Goal: Task Accomplishment & Management: Manage account settings

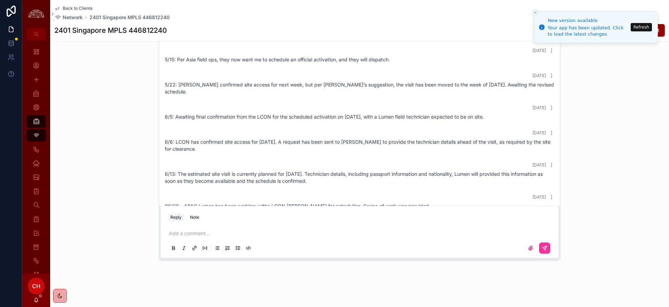
scroll to position [345, 0]
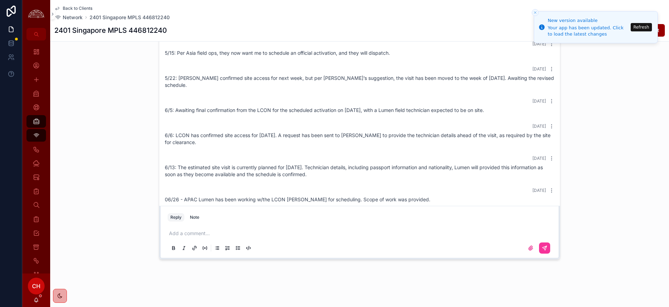
click at [209, 234] on p "scrollable content" at bounding box center [361, 233] width 384 height 7
click at [545, 249] on icon "scrollable content" at bounding box center [545, 248] width 4 height 4
click at [537, 11] on button "Close toast" at bounding box center [535, 12] width 7 height 7
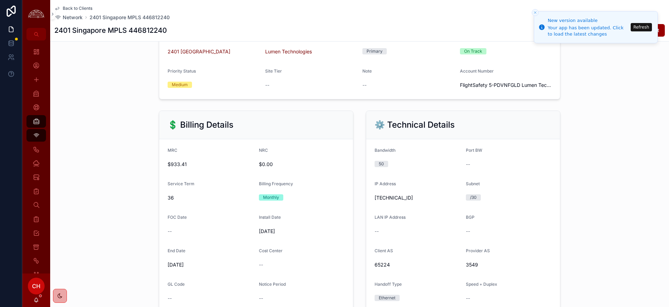
scroll to position [0, 0]
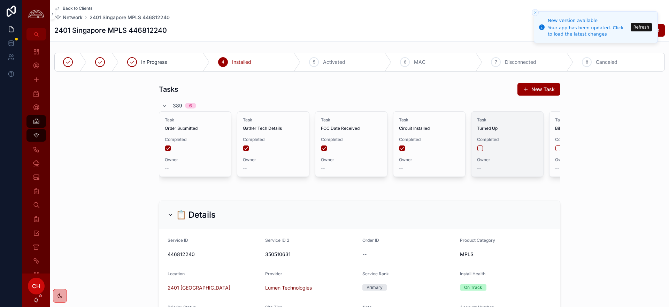
click at [483, 148] on div "scrollable content" at bounding box center [507, 148] width 60 height 6
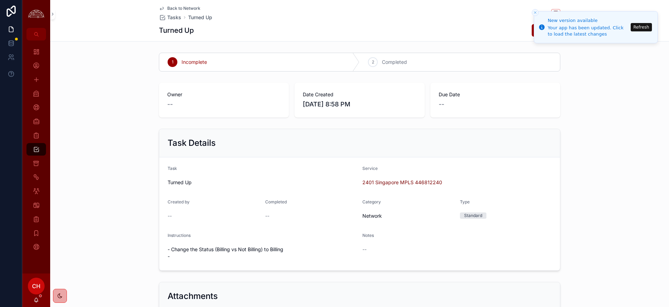
drag, startPoint x: 534, startPoint y: 13, endPoint x: 444, endPoint y: 41, distance: 93.8
click at [534, 13] on icon "Close toast" at bounding box center [535, 12] width 4 height 4
click at [410, 58] on div "2 Completed" at bounding box center [460, 62] width 200 height 18
click at [535, 12] on line "Close toast" at bounding box center [535, 13] width 2 height 2
click at [535, 14] on icon "Close toast" at bounding box center [535, 12] width 4 height 4
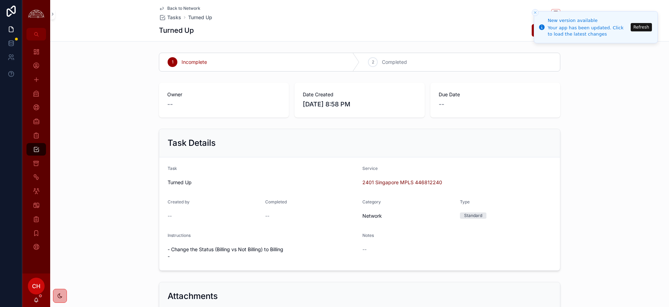
click at [645, 28] on button "Refresh" at bounding box center [641, 27] width 21 height 8
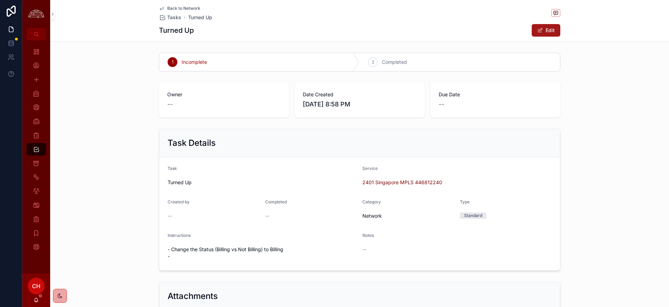
click at [554, 31] on button "Edit" at bounding box center [546, 30] width 29 height 13
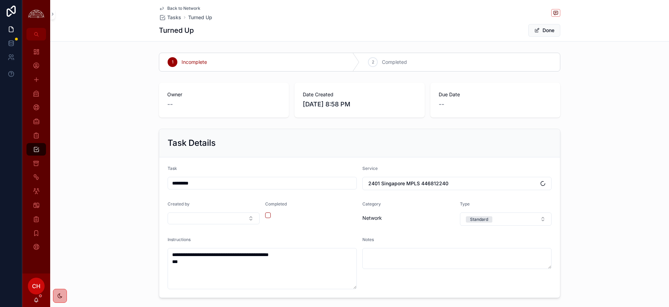
click at [0, 0] on icon "scrollable content" at bounding box center [0, 0] width 0 height 0
click at [266, 217] on button "scrollable content" at bounding box center [268, 215] width 6 height 6
click at [554, 35] on button "Done" at bounding box center [544, 30] width 32 height 13
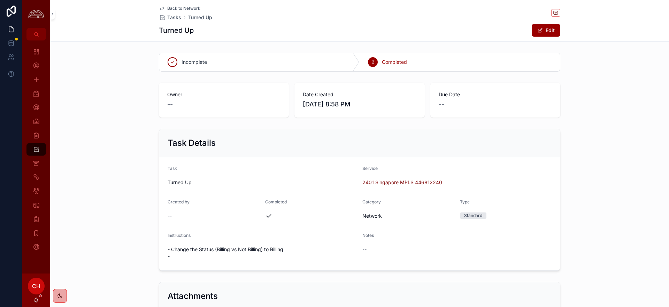
drag, startPoint x: 554, startPoint y: 35, endPoint x: 549, endPoint y: 69, distance: 34.8
click at [550, 68] on div "Back to Network Tasks Turned Up Turned Up Edit Incomplete 2 Completed Owner -- …" at bounding box center [359, 193] width 619 height 386
click at [187, 11] on span "Back to Network" at bounding box center [183, 9] width 33 height 6
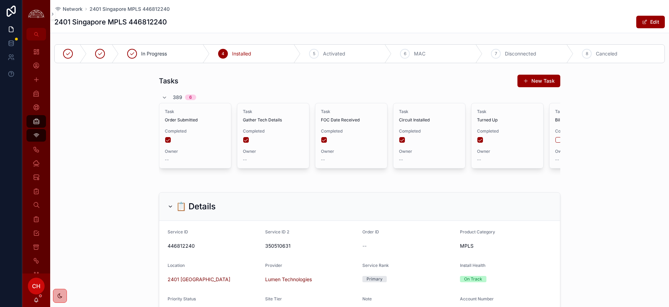
scroll to position [373, 0]
click at [186, 245] on span "446812240" at bounding box center [214, 245] width 92 height 7
copy span "446812240"
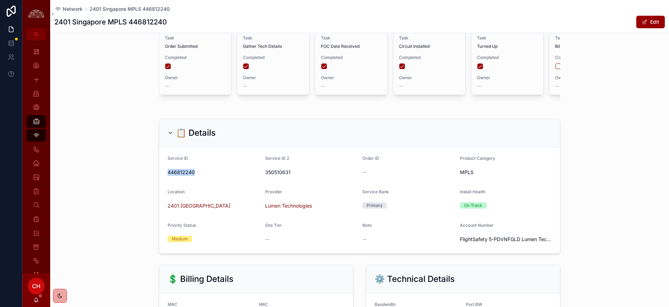
scroll to position [0, 0]
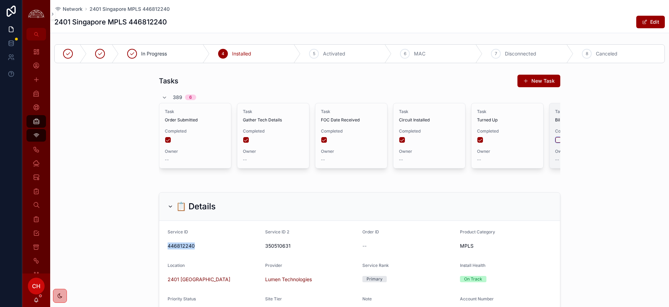
click at [559, 139] on button "scrollable content" at bounding box center [559, 140] width 6 height 6
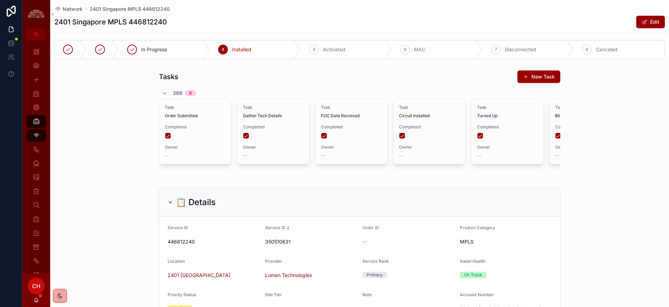
click at [339, 53] on span "Activated" at bounding box center [334, 49] width 22 height 7
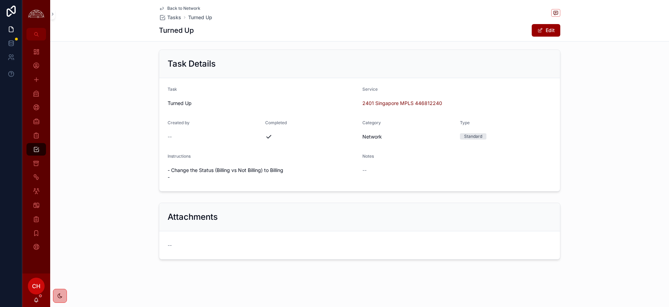
scroll to position [79, 0]
click at [37, 93] on icon "scrollable content" at bounding box center [36, 93] width 7 height 7
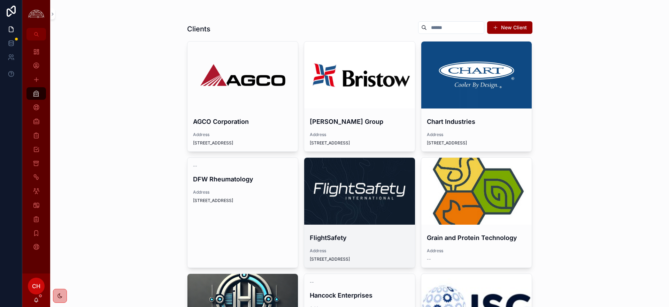
click at [350, 208] on div "scrollable content" at bounding box center [359, 191] width 111 height 67
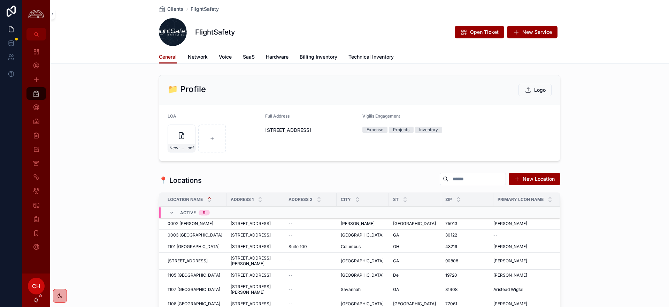
click at [208, 57] on div "General Network Voice SaaS Hardware Billing Inventory Technical Inventory" at bounding box center [360, 56] width 402 height 13
click at [202, 59] on span "Network" at bounding box center [198, 56] width 20 height 7
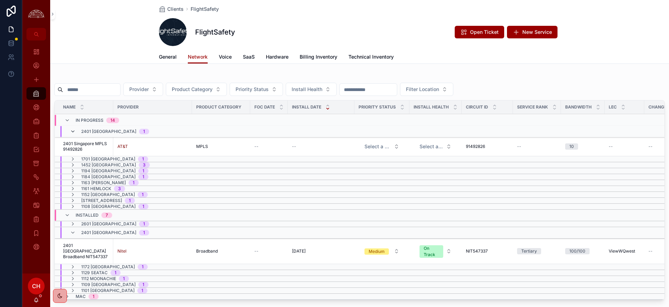
click at [74, 131] on icon "scrollable content" at bounding box center [73, 132] width 6 height 6
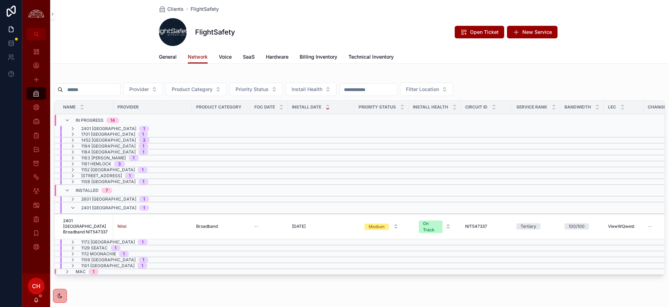
click at [106, 227] on span "2401 Singapore Broadband NIT547337" at bounding box center [86, 226] width 46 height 17
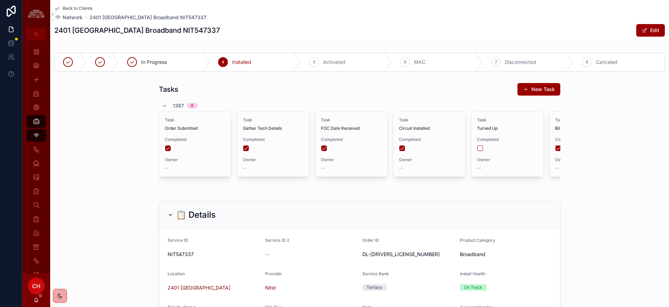
scroll to position [178, 0]
click at [341, 59] on span "Activated" at bounding box center [334, 62] width 22 height 7
click at [480, 147] on button "scrollable content" at bounding box center [480, 148] width 6 height 6
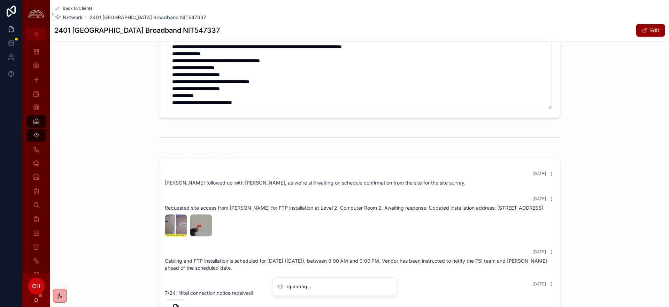
scroll to position [1055, 0]
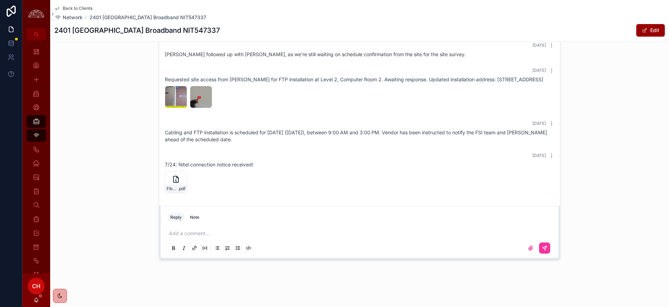
click at [225, 231] on p "scrollable content" at bounding box center [361, 233] width 384 height 7
click at [546, 251] on button "scrollable content" at bounding box center [544, 247] width 11 height 11
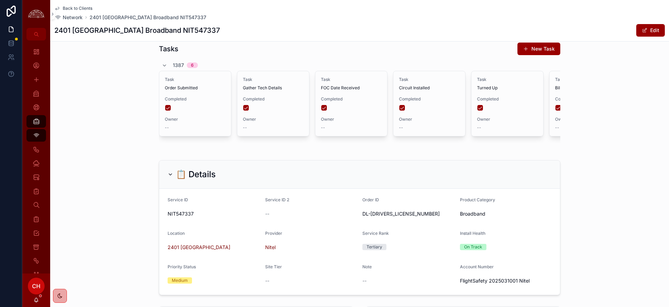
scroll to position [0, 0]
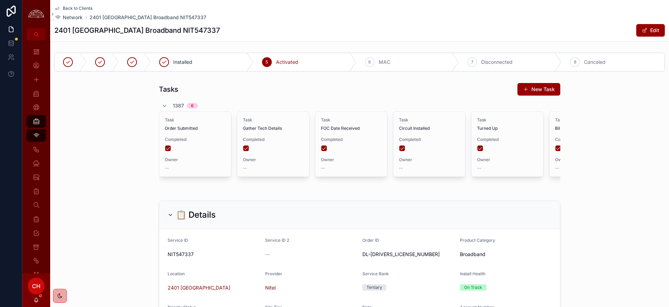
click at [86, 8] on span "Back to Clients" at bounding box center [78, 9] width 30 height 6
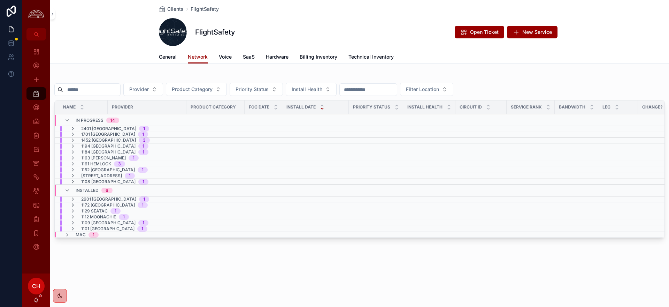
click at [75, 205] on icon "scrollable content" at bounding box center [73, 205] width 6 height 6
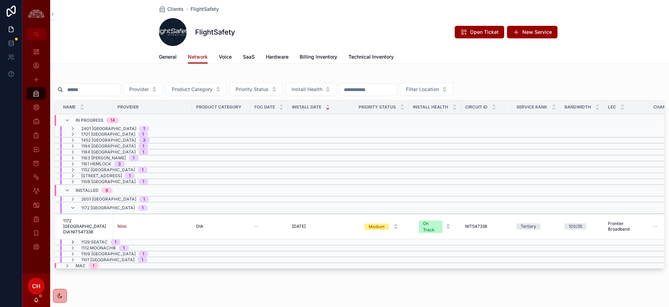
click at [73, 242] on icon "scrollable content" at bounding box center [73, 242] width 6 height 6
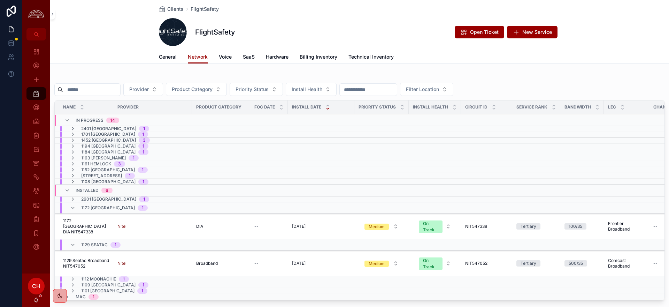
click at [73, 242] on icon "scrollable content" at bounding box center [73, 245] width 6 height 6
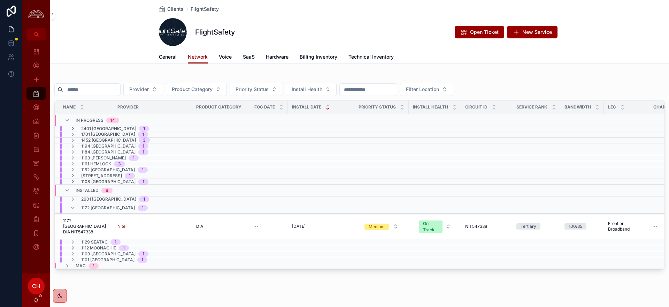
scroll to position [0, 0]
click at [74, 249] on icon "scrollable content" at bounding box center [73, 248] width 6 height 6
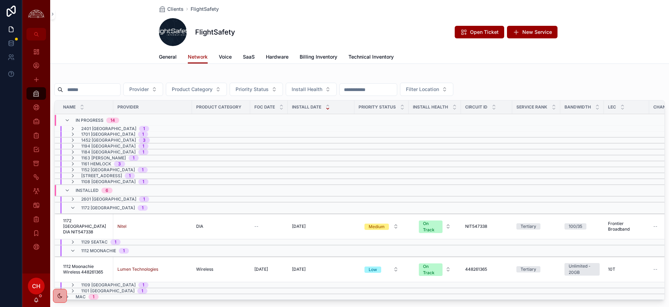
scroll to position [0, 0]
click at [74, 249] on icon "scrollable content" at bounding box center [73, 251] width 6 height 6
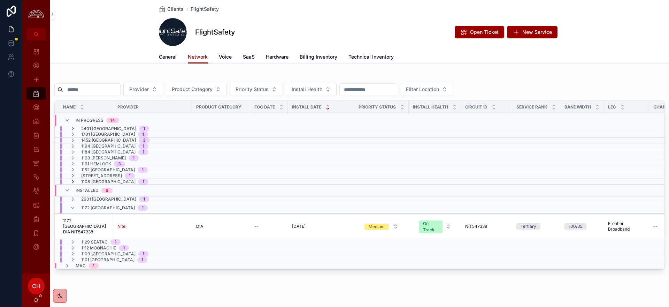
click at [71, 179] on icon "scrollable content" at bounding box center [73, 182] width 6 height 6
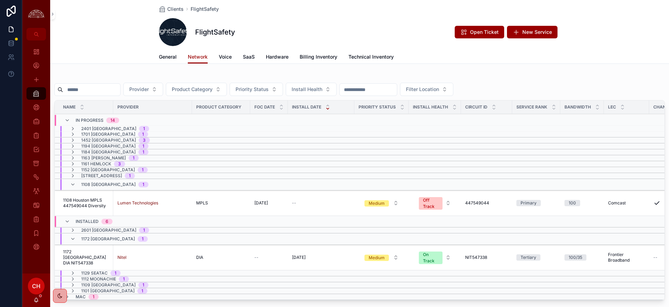
click at [71, 179] on div "1108 Houston 1" at bounding box center [109, 184] width 78 height 11
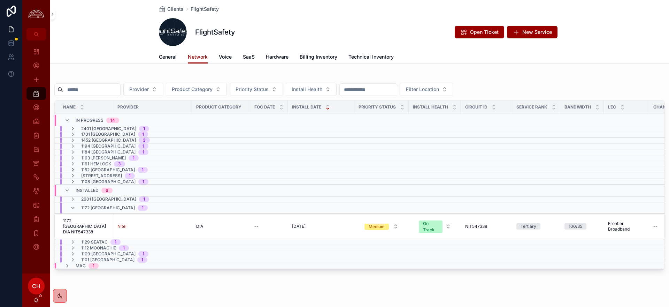
click at [74, 172] on icon "scrollable content" at bounding box center [73, 170] width 6 height 6
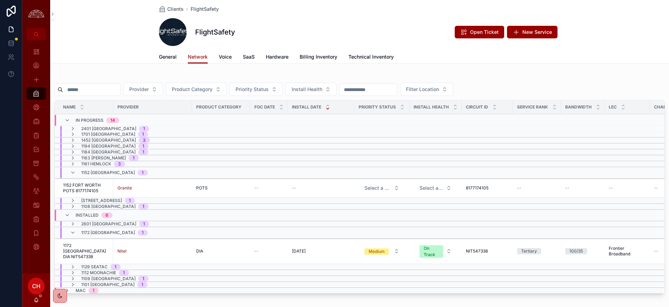
click at [74, 172] on icon "scrollable content" at bounding box center [73, 173] width 6 height 6
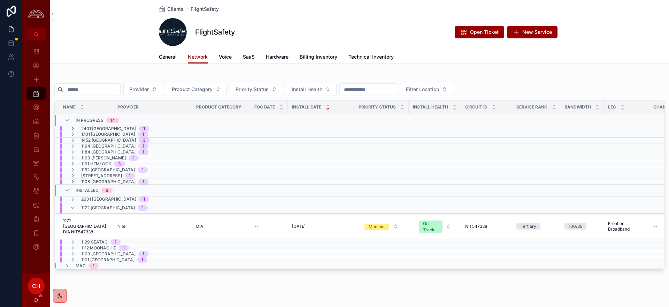
click at [74, 164] on icon "scrollable content" at bounding box center [73, 164] width 6 height 6
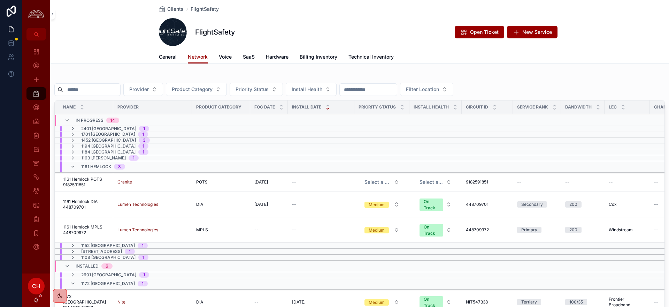
click at [74, 164] on icon "scrollable content" at bounding box center [73, 167] width 6 height 6
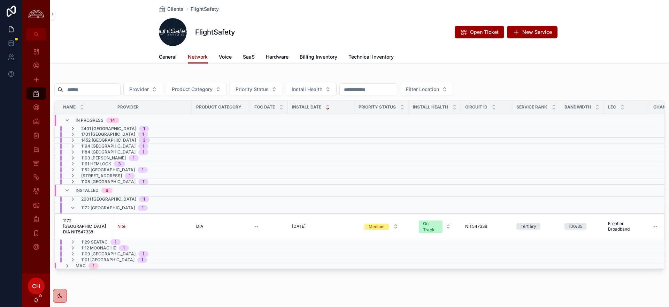
click at [73, 156] on icon "scrollable content" at bounding box center [73, 158] width 6 height 6
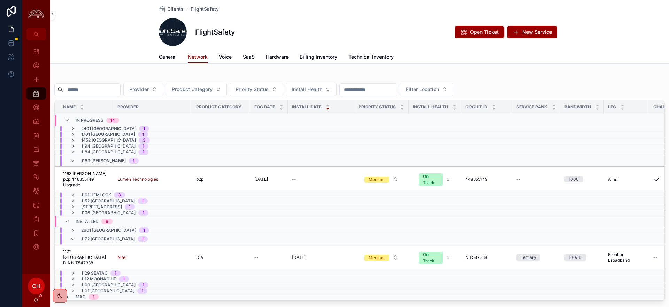
click at [73, 146] on icon "scrollable content" at bounding box center [73, 146] width 6 height 6
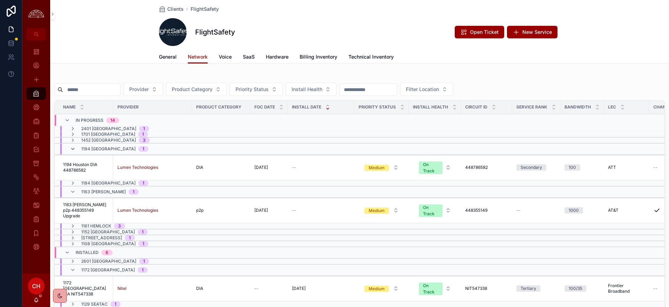
click at [73, 147] on icon "scrollable content" at bounding box center [73, 149] width 6 height 6
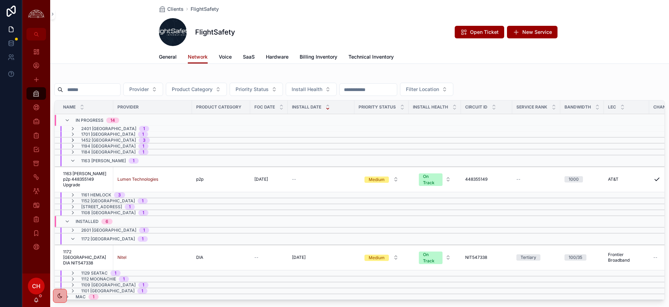
click at [75, 139] on icon "scrollable content" at bounding box center [73, 140] width 6 height 6
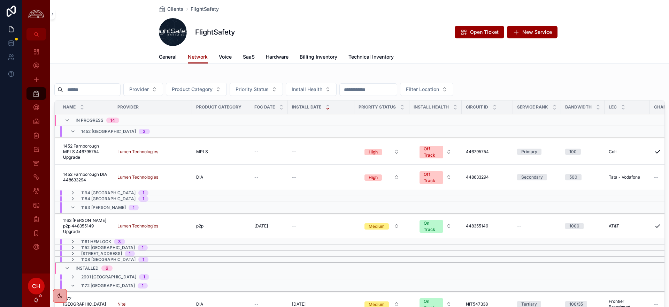
scroll to position [45, 0]
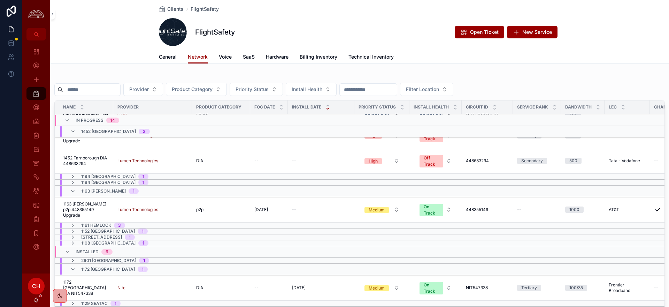
click at [76, 192] on div "1163 Hazelwood 1" at bounding box center [104, 190] width 69 height 11
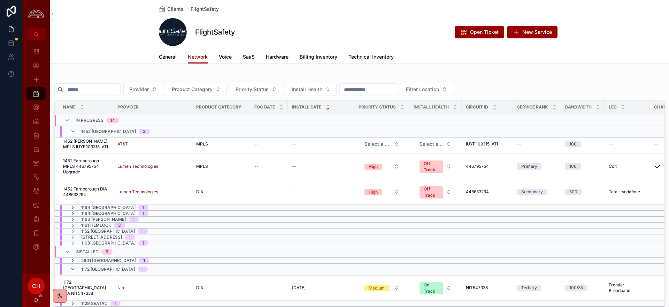
scroll to position [2, 0]
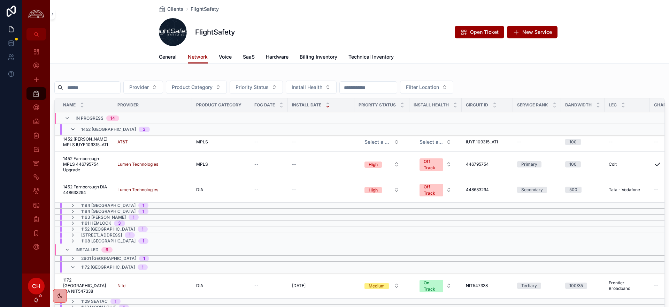
click at [74, 131] on icon "scrollable content" at bounding box center [73, 130] width 6 height 6
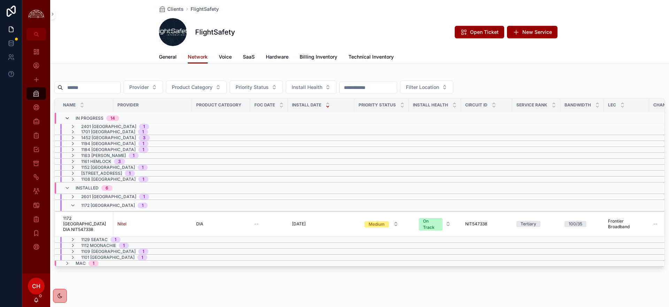
scroll to position [0, 0]
click at [72, 206] on icon "scrollable content" at bounding box center [73, 205] width 6 height 6
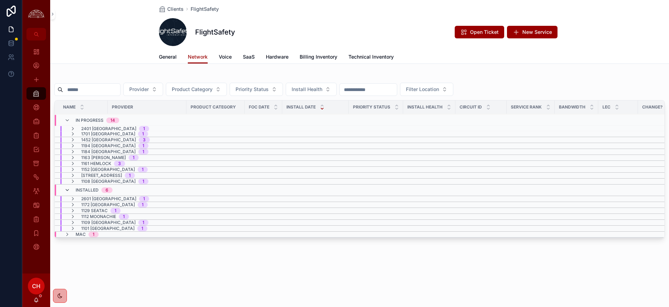
click at [65, 189] on icon "scrollable content" at bounding box center [67, 190] width 6 height 6
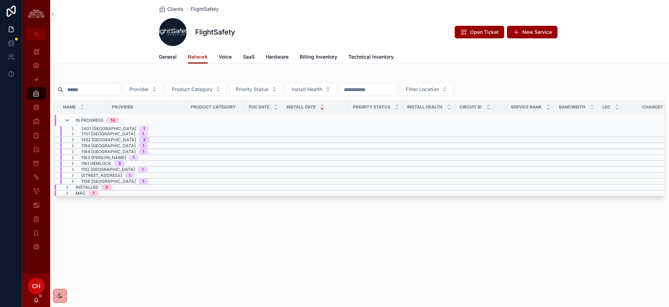
click at [65, 119] on icon "scrollable content" at bounding box center [67, 120] width 6 height 6
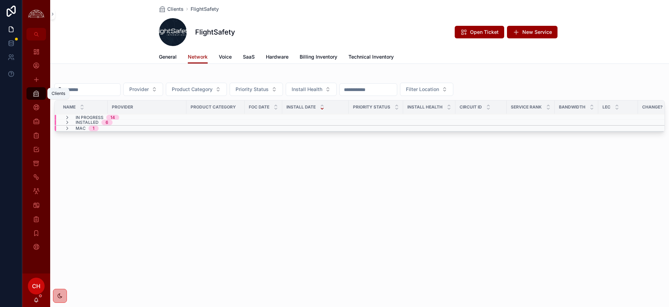
click at [44, 95] on link "Clients" at bounding box center [36, 93] width 20 height 13
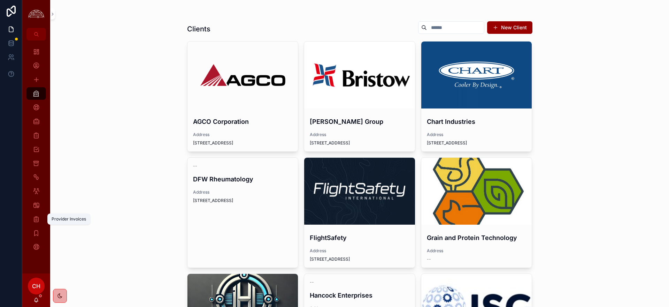
click at [34, 218] on icon "scrollable content" at bounding box center [36, 218] width 7 height 7
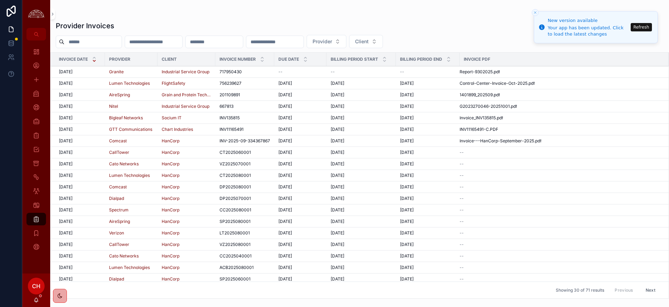
click at [638, 26] on button "Refresh" at bounding box center [641, 27] width 21 height 8
click at [648, 30] on button "Refresh" at bounding box center [641, 27] width 21 height 8
click at [38, 96] on icon "scrollable content" at bounding box center [36, 93] width 7 height 7
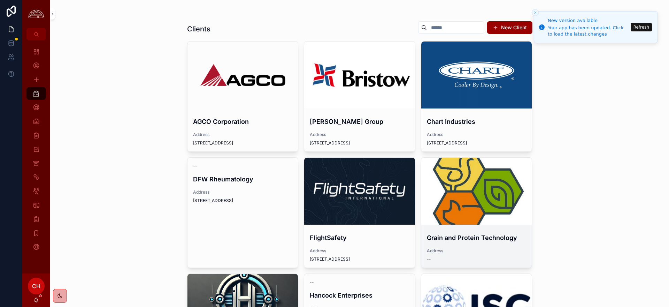
click at [0, 0] on div "scrollable content" at bounding box center [0, 0] width 0 height 0
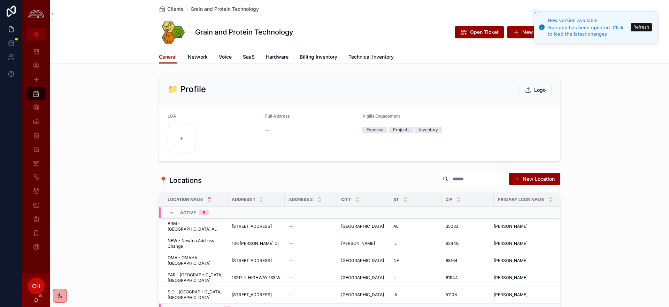
click at [198, 57] on span "Network" at bounding box center [198, 56] width 20 height 7
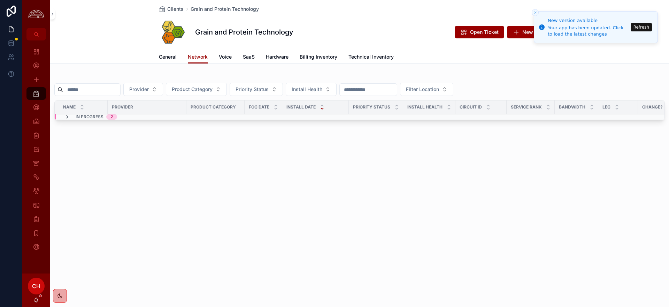
click at [65, 116] on icon "scrollable content" at bounding box center [67, 117] width 6 height 6
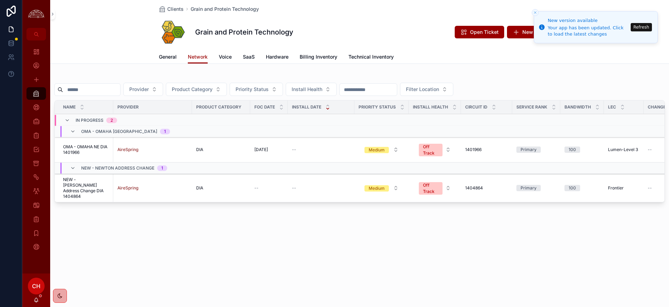
click at [93, 152] on span "OMA - OMAHA NE DIA 1401966" at bounding box center [86, 149] width 46 height 11
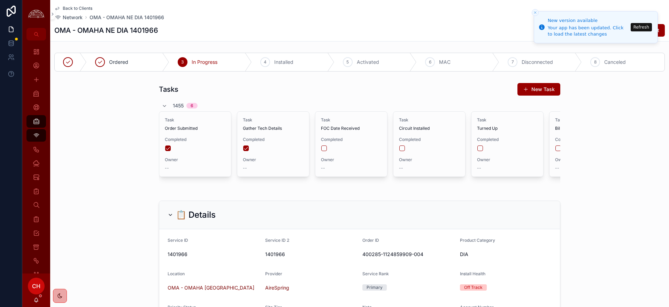
scroll to position [340, 0]
click at [537, 12] on button "Close toast" at bounding box center [535, 12] width 7 height 7
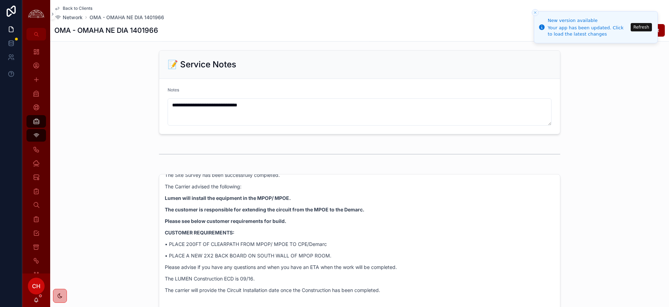
scroll to position [0, 0]
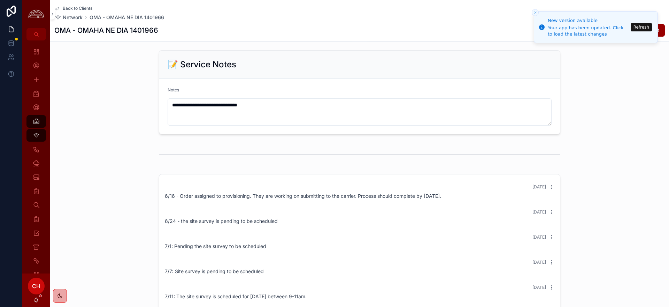
click at [643, 174] on div "4 months ago 6/16 - Order assigned to provisioning. They are working on submitt…" at bounding box center [359, 289] width 619 height 236
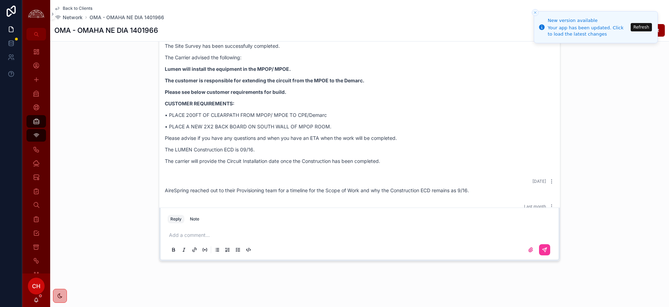
scroll to position [159, 0]
click at [84, 8] on span "Back to Clients" at bounding box center [78, 9] width 30 height 6
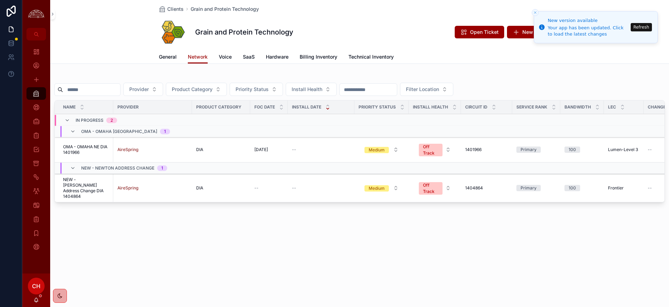
click at [76, 193] on span "NEW - Newton Address Change DIA 1404864" at bounding box center [86, 188] width 46 height 22
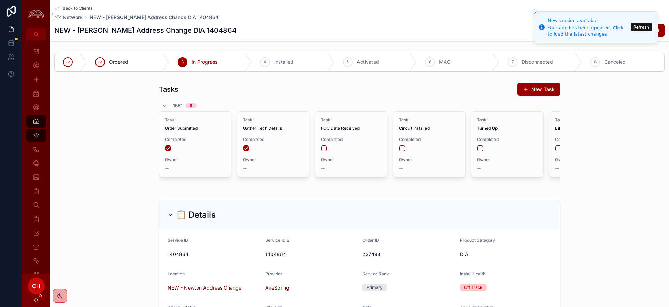
click at [373, 255] on span "227498" at bounding box center [408, 254] width 92 height 7
click at [87, 9] on span "Back to Clients" at bounding box center [78, 9] width 30 height 6
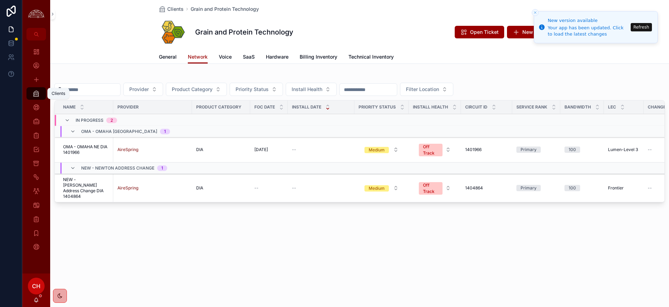
click at [33, 96] on icon "scrollable content" at bounding box center [36, 93] width 7 height 7
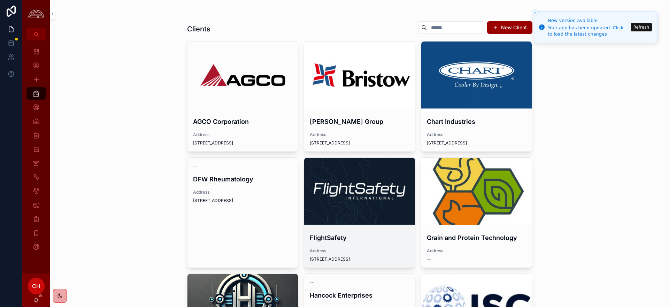
click at [364, 169] on div "scrollable content" at bounding box center [359, 191] width 111 height 67
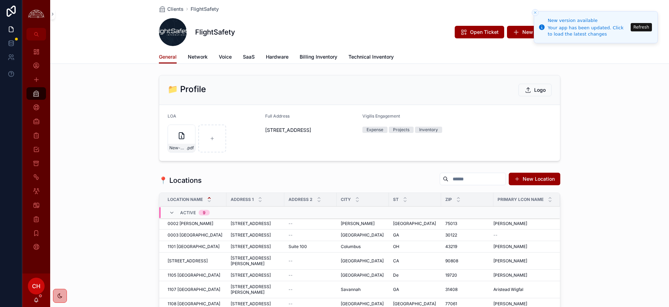
click at [535, 13] on icon "Close toast" at bounding box center [535, 12] width 4 height 4
click at [535, 12] on icon "Close toast" at bounding box center [535, 12] width 4 height 4
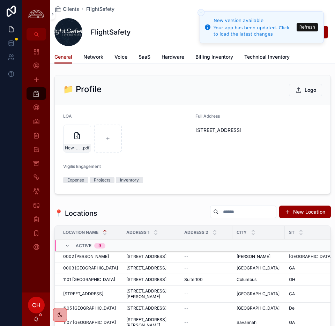
click at [202, 14] on icon "Close toast" at bounding box center [201, 12] width 4 height 4
click at [41, 220] on div "Provider Invoices" at bounding box center [36, 218] width 11 height 11
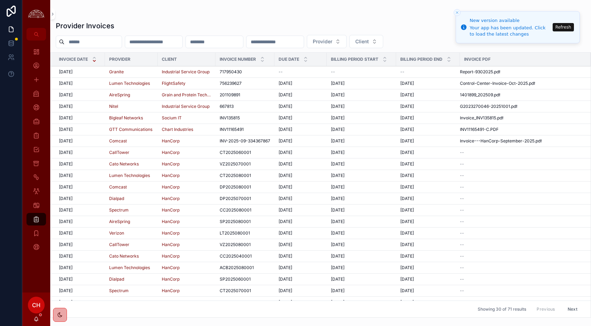
click at [101, 129] on td "10/1/2025 10/1/2025" at bounding box center [78, 130] width 54 height 12
click at [86, 129] on div "10/1/2025 10/1/2025" at bounding box center [80, 130] width 42 height 6
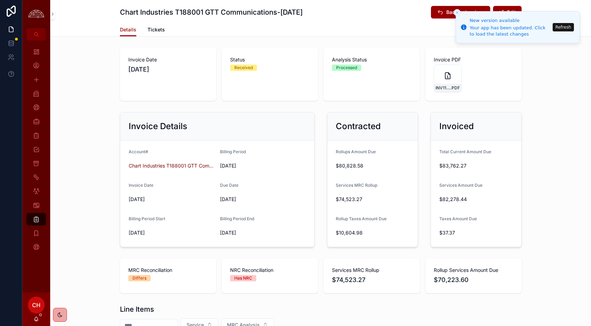
click at [457, 15] on button "Close toast" at bounding box center [456, 12] width 7 height 7
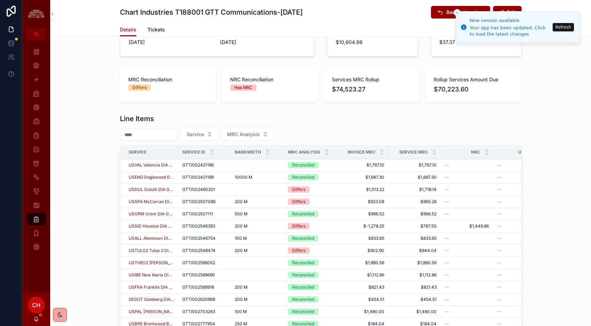
scroll to position [305, 0]
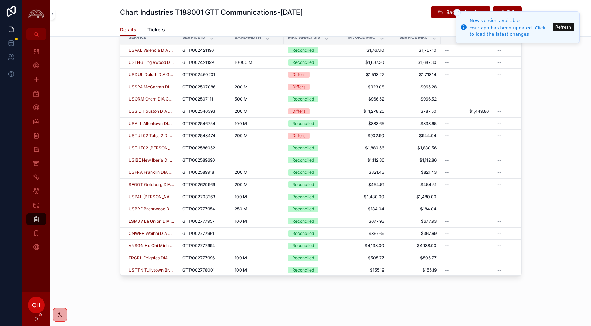
click at [387, 75] on td "$1,513.22 $1,513.22" at bounding box center [362, 75] width 52 height 12
drag, startPoint x: 363, startPoint y: 74, endPoint x: 445, endPoint y: 77, distance: 82.3
click at [445, 77] on tr "USDUL Duluth DIA GTT/002460201 GTT/002460201 GTT/002460201 Differs $1,513.22 $1…" at bounding box center [421, 75] width 602 height 12
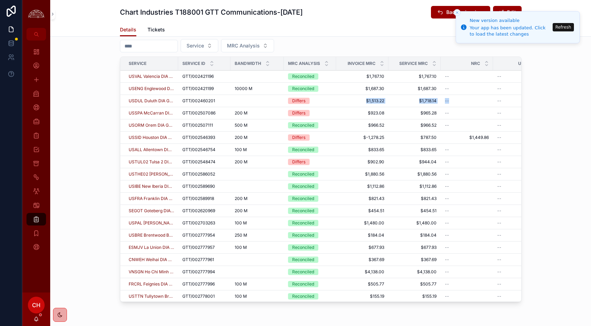
scroll to position [277, 0]
click at [243, 98] on td "scrollable content" at bounding box center [256, 102] width 53 height 12
click at [236, 103] on div "scrollable content" at bounding box center [257, 102] width 45 height 6
click at [167, 102] on span "USDUL Duluth DIA GTT/002460201" at bounding box center [151, 102] width 45 height 6
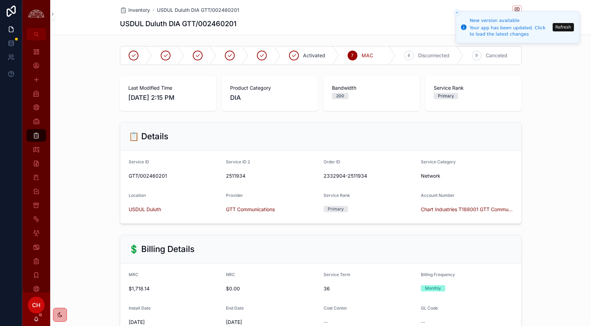
click at [458, 11] on icon "Close toast" at bounding box center [457, 12] width 4 height 4
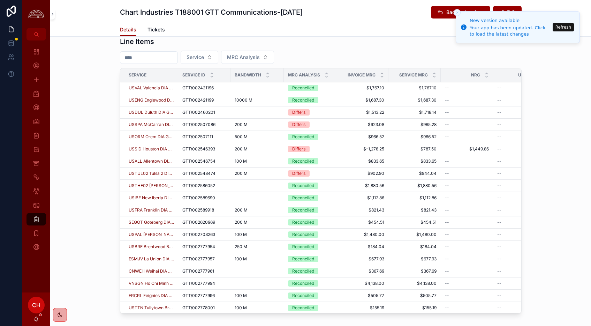
scroll to position [266, 0]
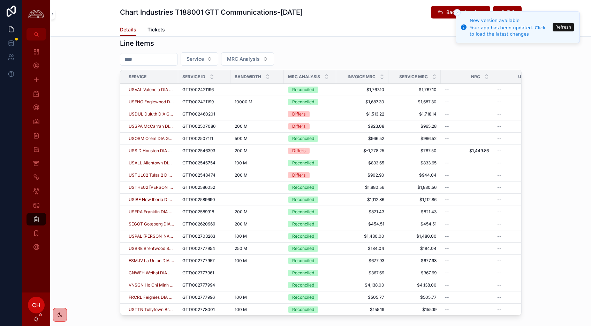
click at [232, 118] on td "scrollable content" at bounding box center [256, 114] width 53 height 12
click at [232, 113] on td "scrollable content" at bounding box center [256, 114] width 53 height 12
drag, startPoint x: 365, startPoint y: 113, endPoint x: 321, endPoint y: 117, distance: 43.8
click at [363, 113] on span "$1,513.22" at bounding box center [362, 114] width 44 height 6
click at [367, 113] on span "$1,513.22" at bounding box center [362, 114] width 44 height 6
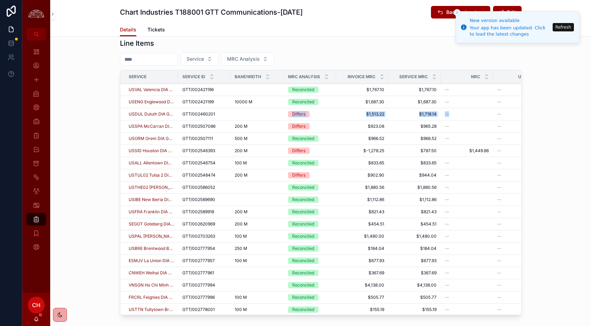
drag, startPoint x: 477, startPoint y: 114, endPoint x: 263, endPoint y: 115, distance: 213.7
click at [269, 116] on tr "USDUL Duluth DIA GTT/002460201 GTT/002460201 GTT/002460201 Differs $1,513.22 $1…" at bounding box center [421, 114] width 602 height 12
click at [261, 115] on div "scrollable content" at bounding box center [257, 114] width 45 height 6
click at [290, 114] on span "Differs" at bounding box center [299, 114] width 22 height 6
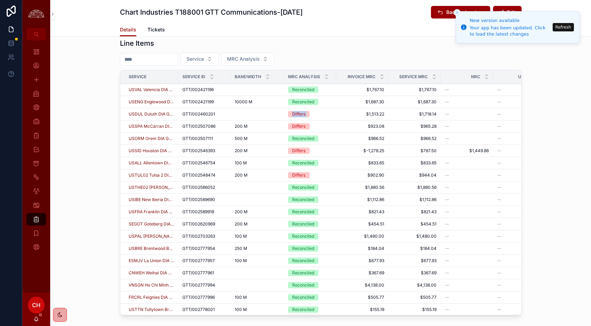
click at [290, 114] on span "Differs" at bounding box center [299, 114] width 22 height 6
click at [209, 113] on span "GTT/002460201" at bounding box center [198, 114] width 33 height 6
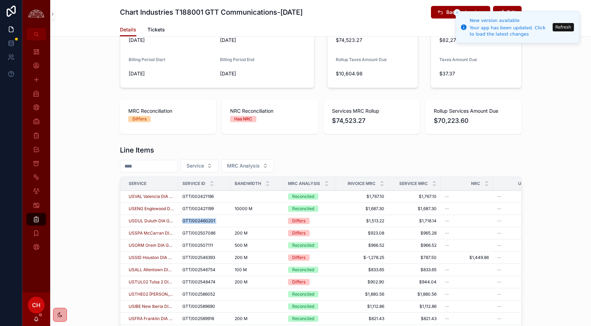
scroll to position [157, 0]
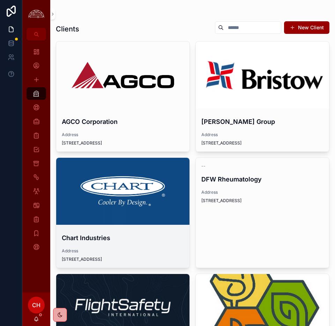
click at [136, 208] on div "scrollable content" at bounding box center [122, 191] width 133 height 67
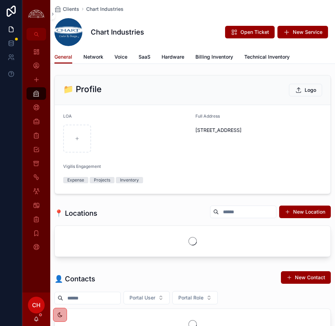
click at [216, 61] on link "Billing Inventory" at bounding box center [214, 58] width 38 height 14
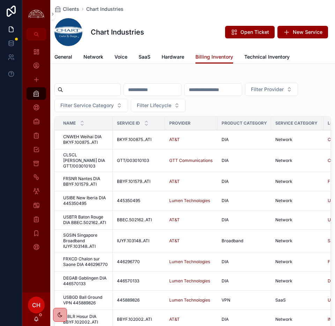
click at [95, 93] on input "scrollable content" at bounding box center [91, 90] width 57 height 10
type input "*****"
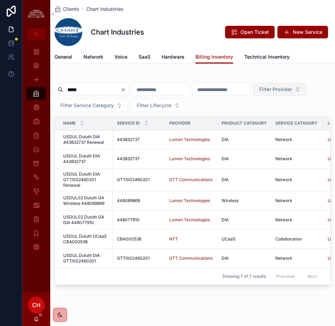
click at [253, 96] on button "Filter Provider" at bounding box center [279, 89] width 53 height 13
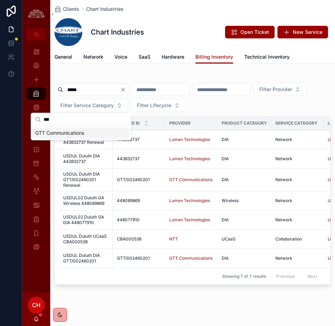
type input "***"
click at [78, 132] on span "GTT Communications" at bounding box center [59, 132] width 49 height 7
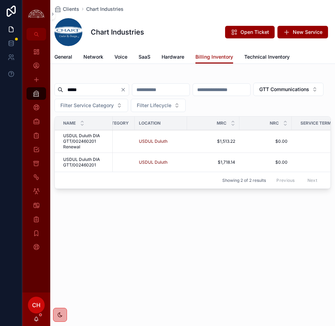
scroll to position [0, 187]
click at [102, 89] on input "*****" at bounding box center [91, 90] width 57 height 10
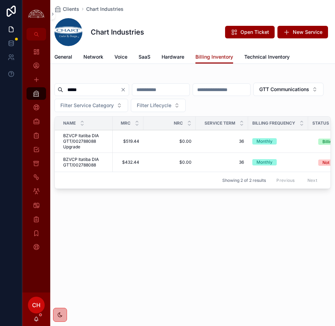
scroll to position [0, 290]
click at [105, 85] on input "*****" at bounding box center [91, 90] width 57 height 10
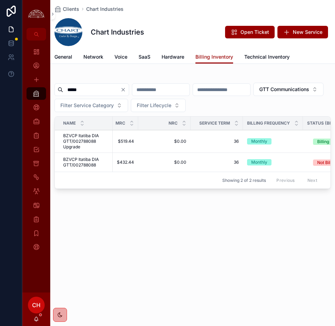
type input "*****"
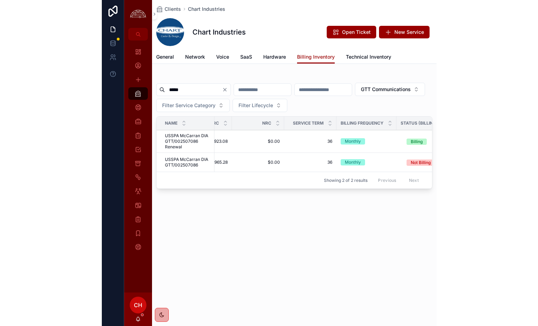
scroll to position [0, 288]
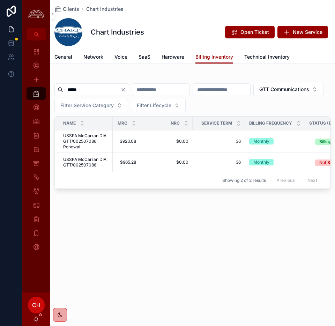
click at [81, 137] on span "USSPA McCarran DIA GTT/002507086 Renewal" at bounding box center [85, 141] width 45 height 17
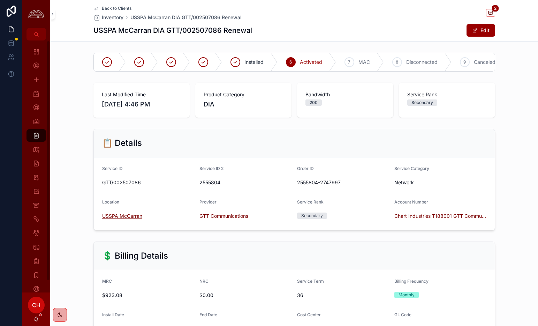
click at [130, 216] on span "USSPA McCarran" at bounding box center [122, 215] width 40 height 7
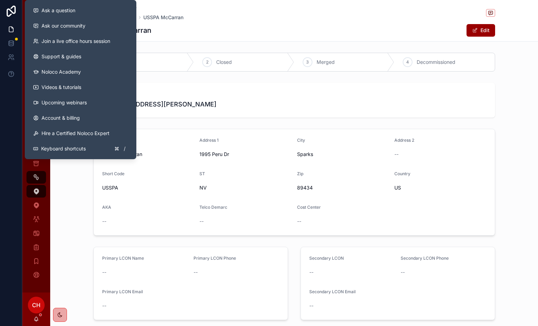
click at [193, 103] on span "1995 Peru Dr Sparks NV 89434" at bounding box center [294, 104] width 385 height 10
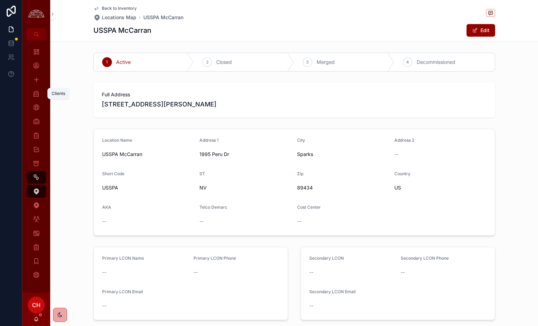
click at [38, 95] on icon "scrollable content" at bounding box center [36, 93] width 7 height 7
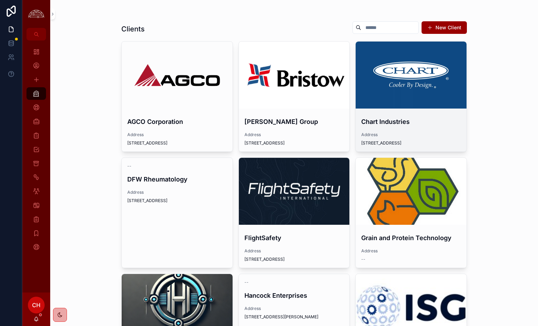
click at [334, 86] on div "scrollable content" at bounding box center [411, 74] width 111 height 67
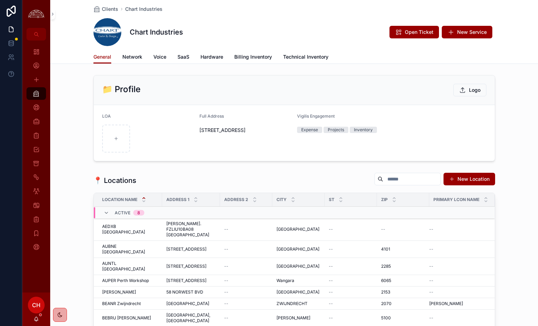
click at [254, 58] on span "Billing Inventory" at bounding box center [253, 56] width 38 height 7
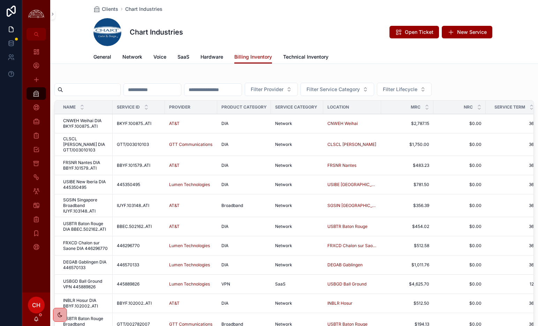
click at [104, 86] on input "scrollable content" at bounding box center [91, 90] width 57 height 10
type input "*****"
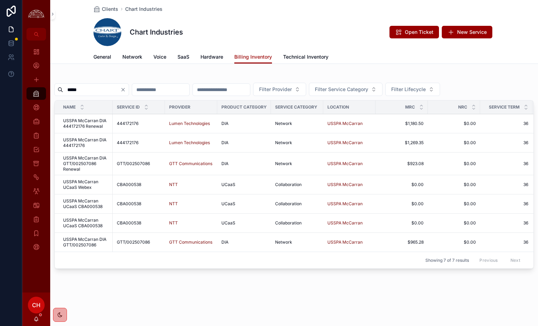
scroll to position [0, 1]
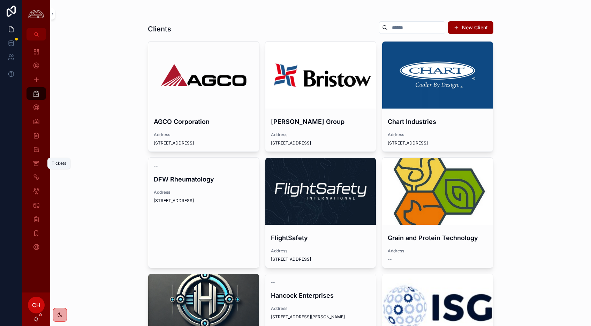
click at [39, 158] on div "Tickets" at bounding box center [36, 163] width 11 height 11
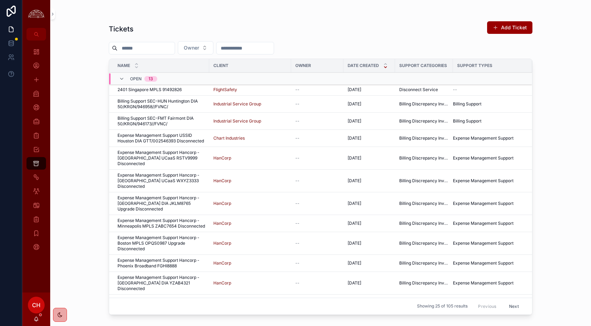
click at [166, 45] on input "scrollable content" at bounding box center [145, 48] width 57 height 10
type input "*****"
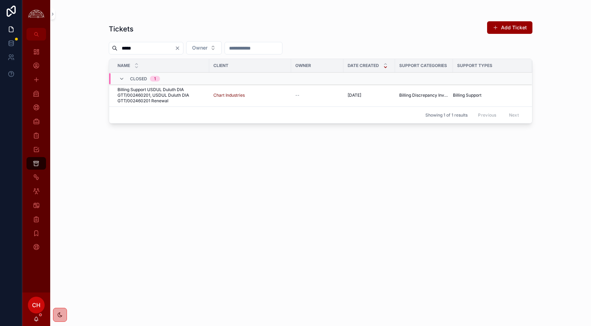
click at [169, 92] on span "Billing Support USDUL Duluth DIA GTT/002460201, USDUL Duluth DIA GTT/002460201 …" at bounding box center [160, 95] width 87 height 17
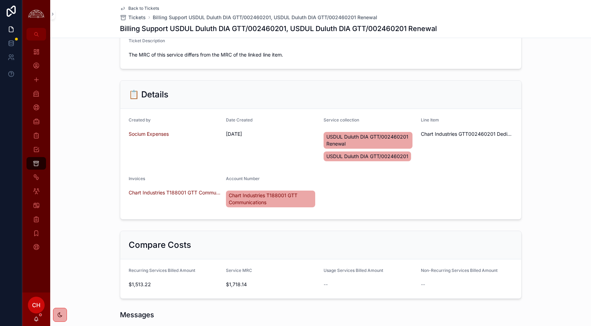
scroll to position [132, 0]
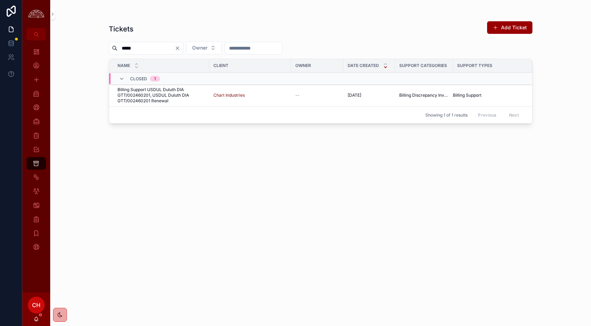
click at [137, 48] on input "*****" at bounding box center [145, 48] width 57 height 10
type input "*****"
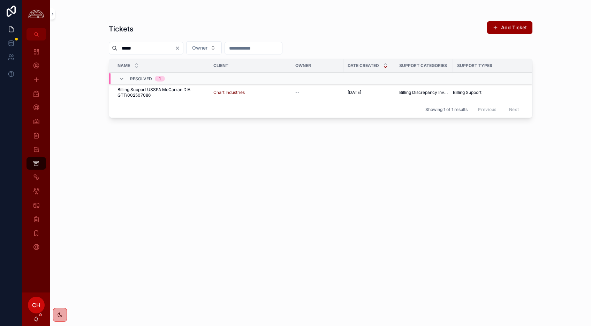
click at [171, 93] on span "Billing Support USSPA McCarran DIA GTT/002507086" at bounding box center [160, 92] width 87 height 11
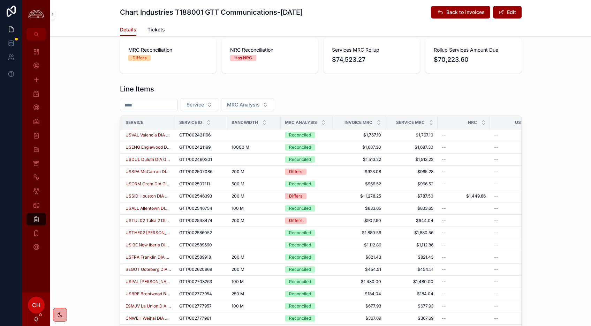
scroll to position [0, 4]
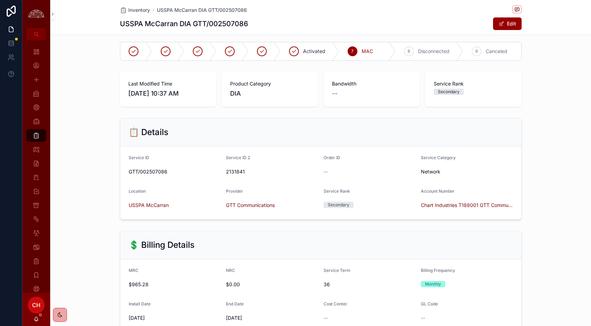
scroll to position [2, 0]
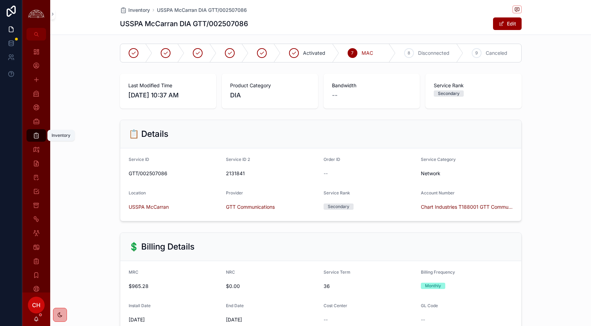
click at [36, 139] on div "Inventory" at bounding box center [36, 135] width 11 height 11
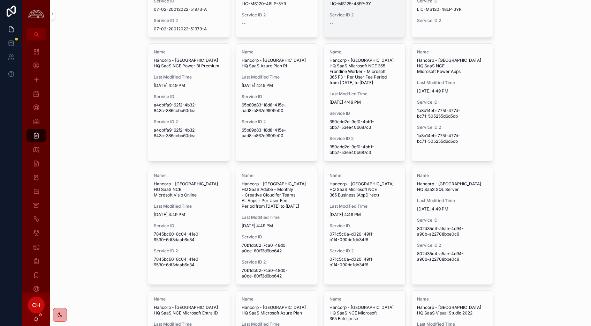
scroll to position [97, 0]
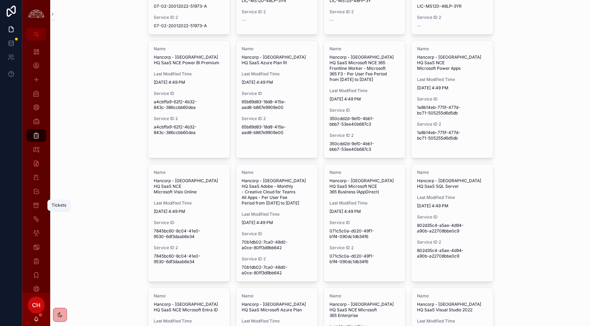
click at [36, 205] on icon "scrollable content" at bounding box center [36, 204] width 7 height 7
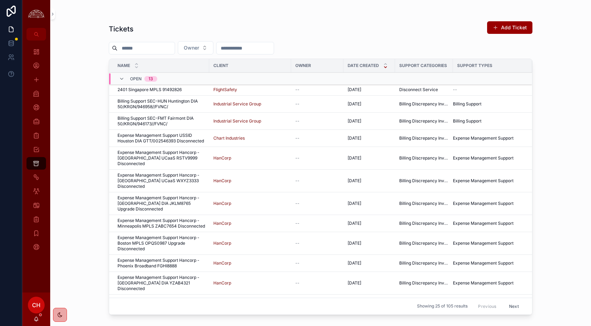
click at [161, 48] on input "scrollable content" at bounding box center [145, 48] width 57 height 10
type input "*****"
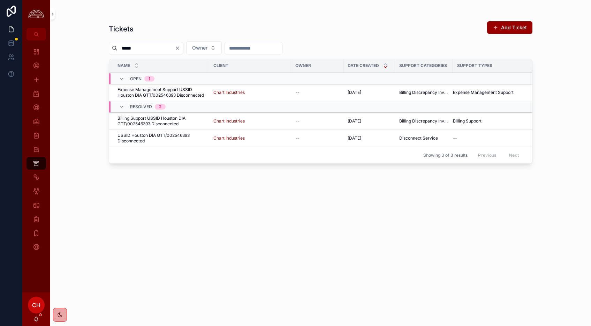
click at [173, 94] on span "Expense Management Support USSID Houston DIA GTT/002546393 Disconnected" at bounding box center [160, 92] width 87 height 11
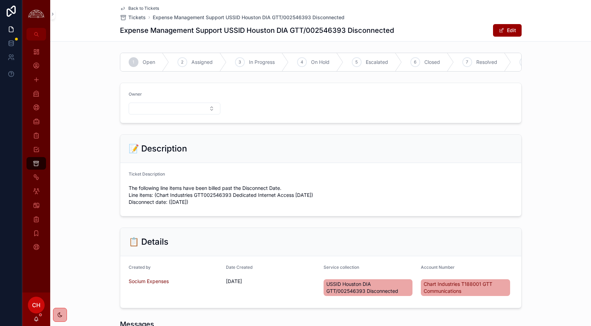
click at [142, 4] on div "Back to Tickets Tickets Expense Management Support USSID Houston DIA GTT/002546…" at bounding box center [321, 20] width 402 height 41
click at [145, 10] on span "Back to Tickets" at bounding box center [143, 9] width 31 height 6
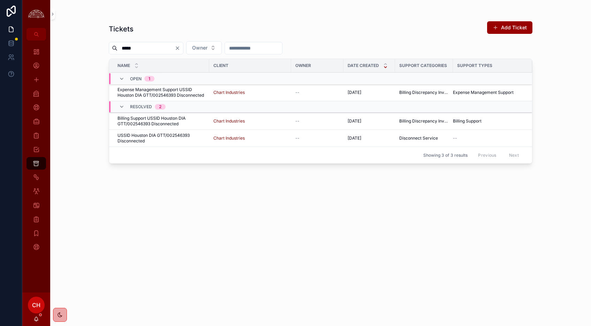
click at [179, 115] on span "Billing Support USSID Houston DIA GTT/002546393 Disconnected" at bounding box center [160, 120] width 87 height 11
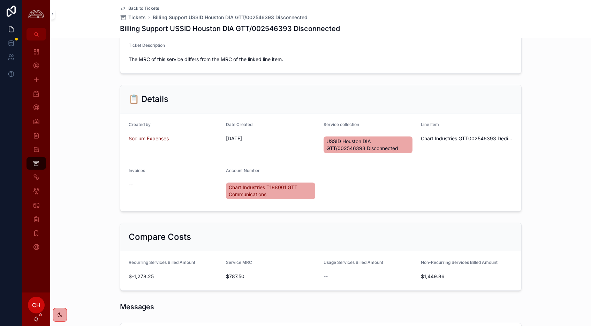
scroll to position [127, 0]
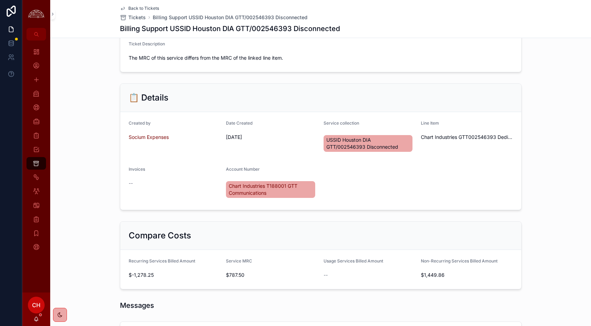
click at [238, 279] on div "$787.50" at bounding box center [272, 274] width 92 height 11
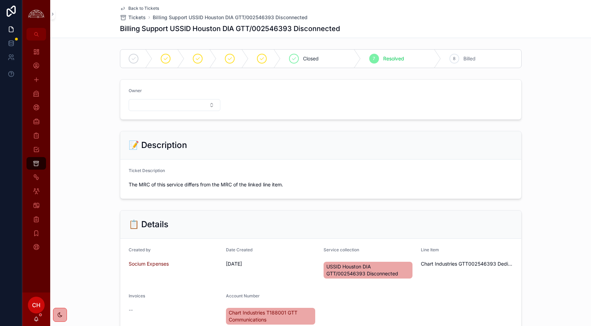
click at [147, 8] on span "Back to Tickets" at bounding box center [143, 9] width 31 height 6
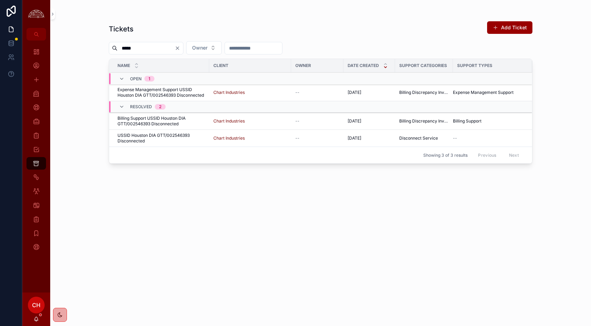
click at [143, 52] on input "*****" at bounding box center [145, 48] width 57 height 10
type input "*****"
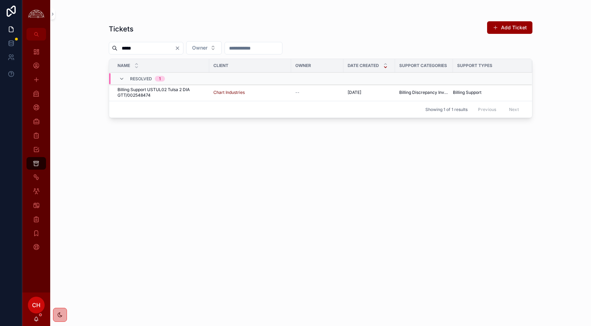
click at [169, 97] on span "Billing Support USTUL02 Tulsa 2 DIA GTT/002548474" at bounding box center [160, 92] width 87 height 11
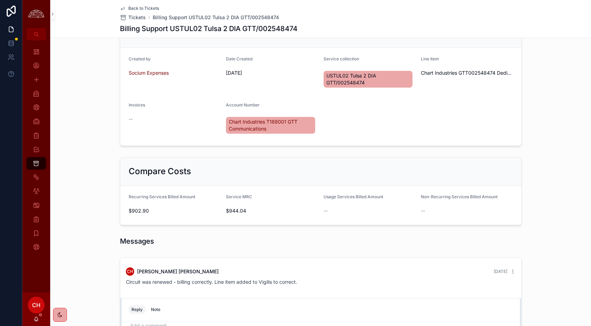
scroll to position [187, 0]
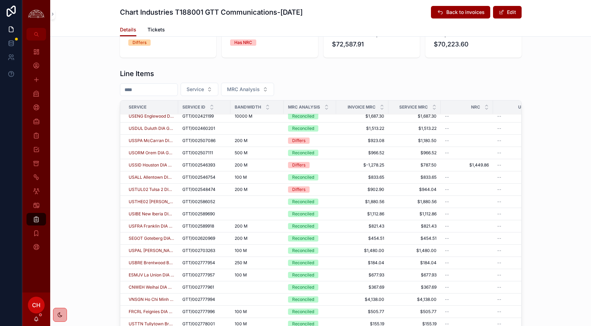
scroll to position [14, 0]
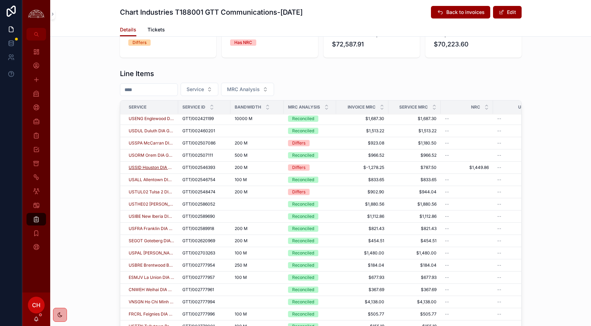
click at [158, 166] on span "USSID Houston DIA GTT/002546393 Disconnected" at bounding box center [151, 168] width 45 height 6
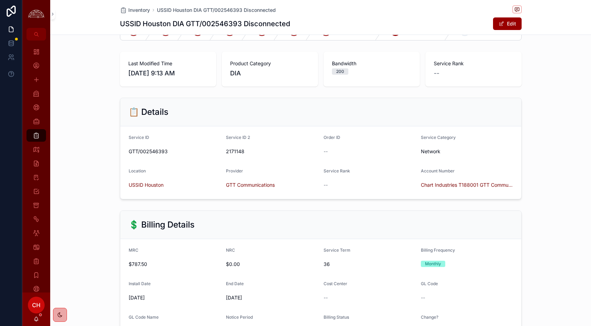
scroll to position [29, 0]
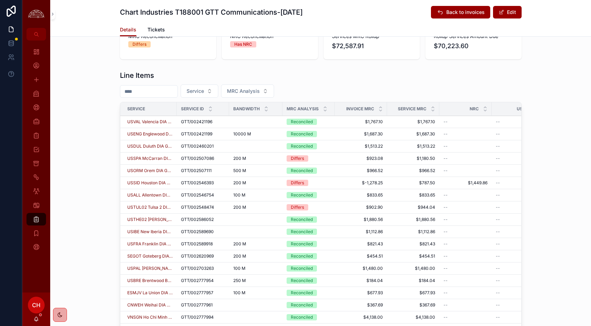
scroll to position [2, 1]
click at [208, 162] on td "GTT/002507086 GTT/002507086" at bounding box center [203, 157] width 52 height 12
drag, startPoint x: 212, startPoint y: 157, endPoint x: 240, endPoint y: 159, distance: 28.3
click at [240, 159] on tr "USSPA McCarran DIA 444172176 Renewal GTT/002507086 GTT/002507086 200 M 200 M Di…" at bounding box center [420, 157] width 602 height 12
click at [240, 159] on td "200 M 200 M" at bounding box center [255, 157] width 53 height 12
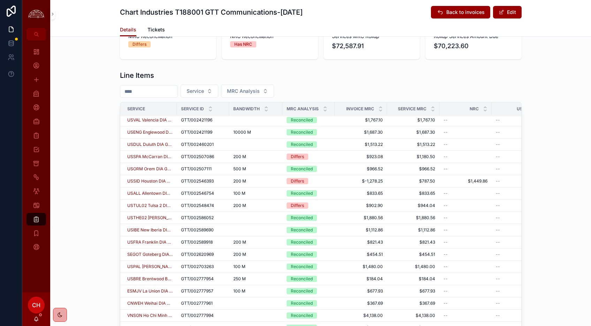
click at [240, 159] on td "200 M 200 M" at bounding box center [255, 157] width 53 height 12
drag, startPoint x: 345, startPoint y: 158, endPoint x: 225, endPoint y: 156, distance: 119.9
click at [225, 156] on tr "USSPA McCarran DIA 444172176 Renewal GTT/002507086 GTT/002507086 200 M 200 M Di…" at bounding box center [420, 157] width 602 height 12
drag, startPoint x: 225, startPoint y: 156, endPoint x: 426, endPoint y: 166, distance: 201.3
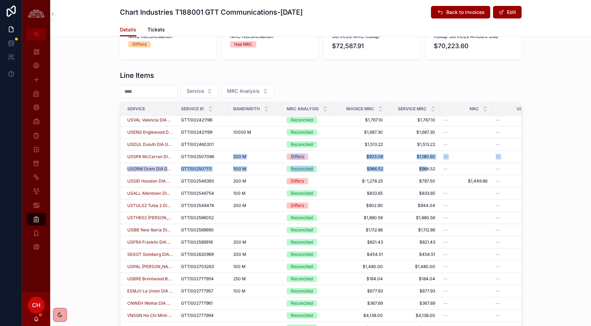
drag, startPoint x: 422, startPoint y: 157, endPoint x: 494, endPoint y: 153, distance: 71.6
click at [423, 157] on span "$1,180.50" at bounding box center [413, 157] width 44 height 6
drag, startPoint x: 457, startPoint y: 153, endPoint x: 253, endPoint y: 153, distance: 203.5
click at [234, 152] on tr "USSPA McCarran DIA 444172176 Renewal GTT/002507086 GTT/002507086 200 M 200 M Di…" at bounding box center [420, 157] width 602 height 12
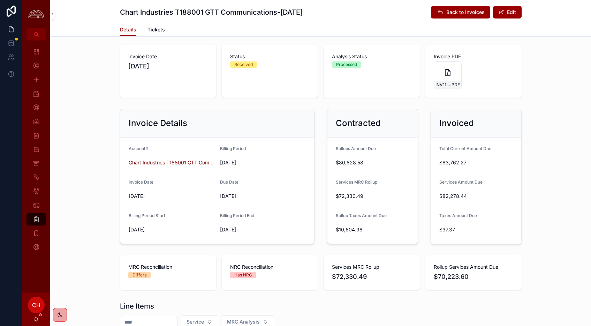
scroll to position [0, 0]
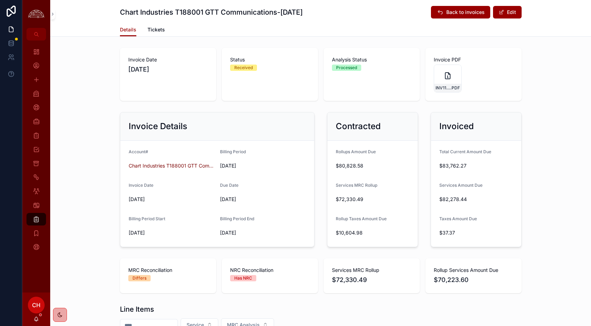
click at [152, 25] on link "Tickets" at bounding box center [155, 30] width 17 height 14
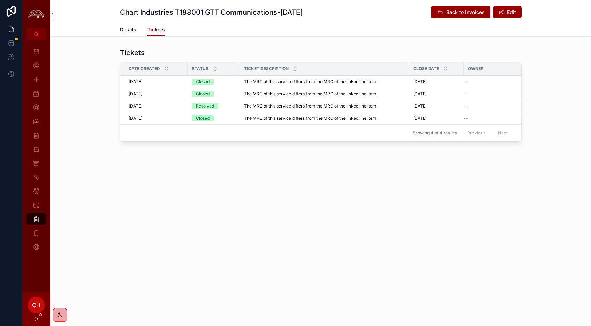
click at [124, 29] on span "Details" at bounding box center [128, 29] width 16 height 7
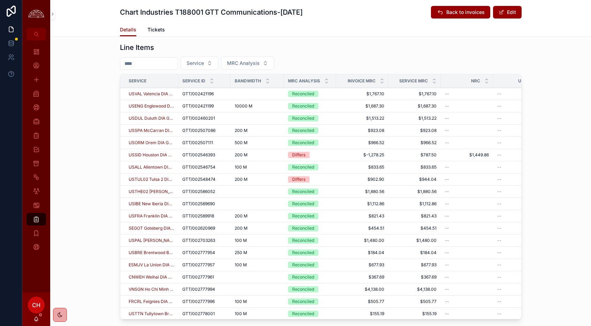
scroll to position [267, 0]
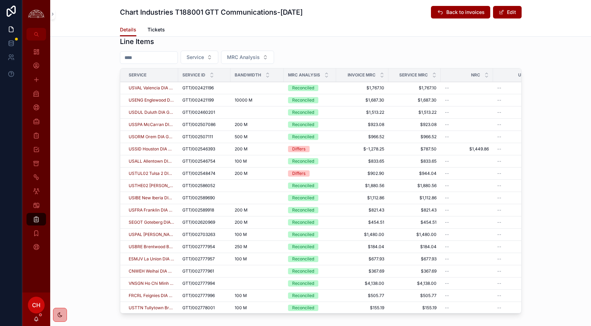
click at [328, 142] on td "Reconciled" at bounding box center [310, 137] width 52 height 12
click at [333, 148] on td "Differs" at bounding box center [310, 149] width 52 height 12
click at [332, 149] on td "Differs" at bounding box center [310, 149] width 52 height 12
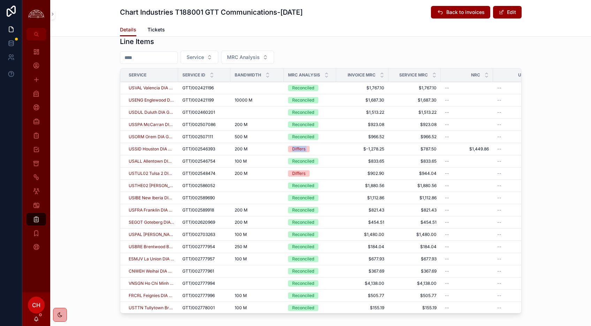
click at [332, 149] on td "Differs" at bounding box center [310, 149] width 52 height 12
drag, startPoint x: 265, startPoint y: 141, endPoint x: 333, endPoint y: 145, distance: 67.4
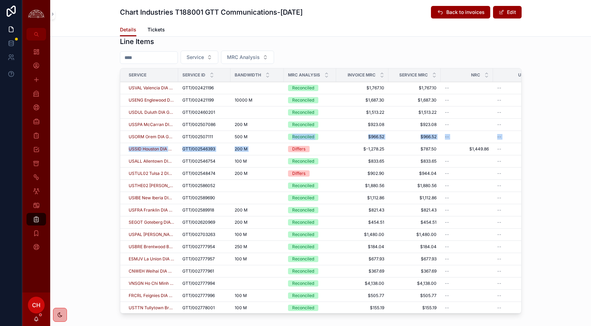
click at [333, 145] on td "Differs" at bounding box center [310, 149] width 52 height 12
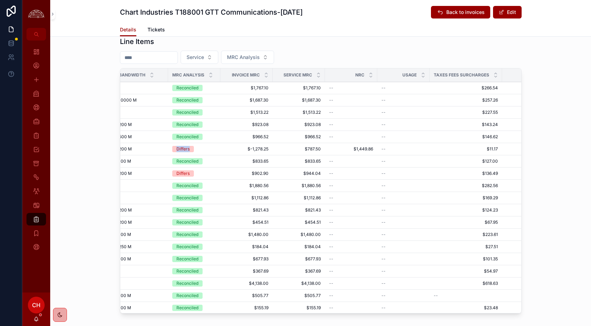
scroll to position [0, 0]
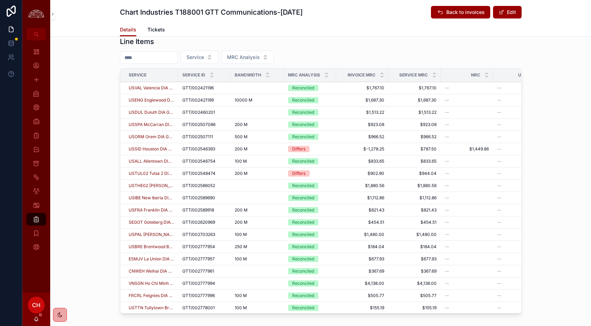
click at [255, 176] on td "200 M 200 M" at bounding box center [256, 173] width 53 height 12
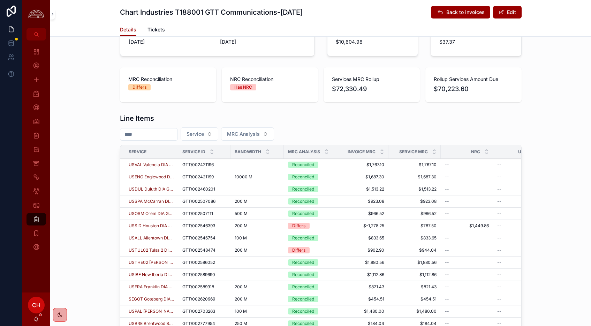
scroll to position [192, 0]
click at [177, 199] on td "USSPA McCarran DIA GTT/002507086 Renewal" at bounding box center [149, 200] width 58 height 12
click at [277, 198] on div "200 M 200 M" at bounding box center [257, 200] width 45 height 6
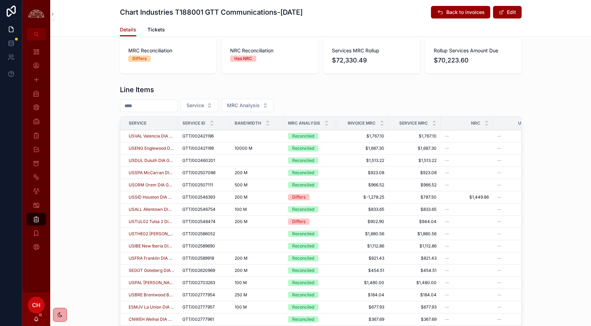
scroll to position [1, 0]
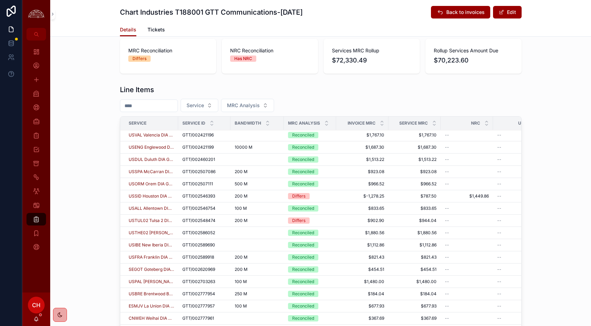
drag, startPoint x: 236, startPoint y: 137, endPoint x: 255, endPoint y: 137, distance: 19.9
click at [255, 137] on div "scrollable content" at bounding box center [257, 135] width 45 height 6
drag, startPoint x: 232, startPoint y: 161, endPoint x: 261, endPoint y: 160, distance: 28.9
click at [261, 160] on td "scrollable content" at bounding box center [256, 159] width 53 height 12
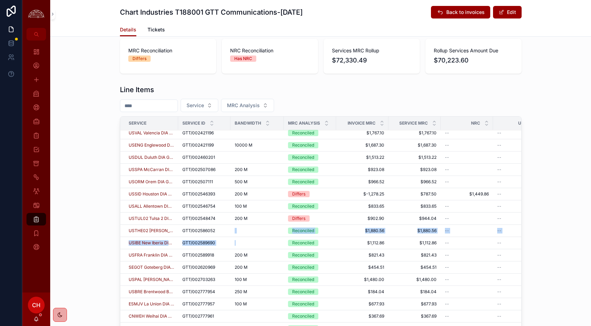
drag, startPoint x: 238, startPoint y: 229, endPoint x: 242, endPoint y: 241, distance: 13.3
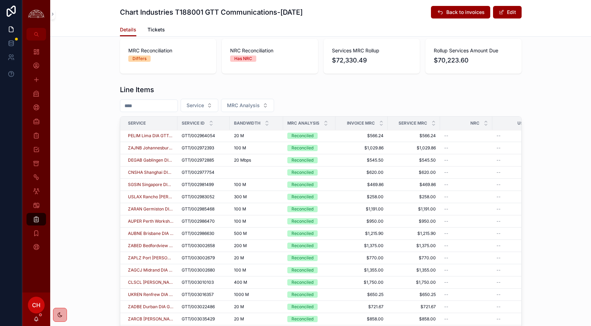
scroll to position [806, 1]
click at [247, 173] on div "scrollable content" at bounding box center [256, 172] width 45 height 6
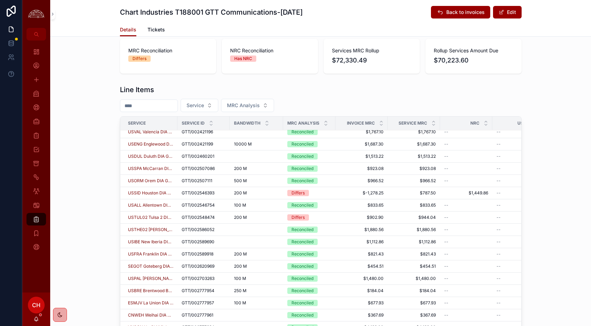
scroll to position [0, 1]
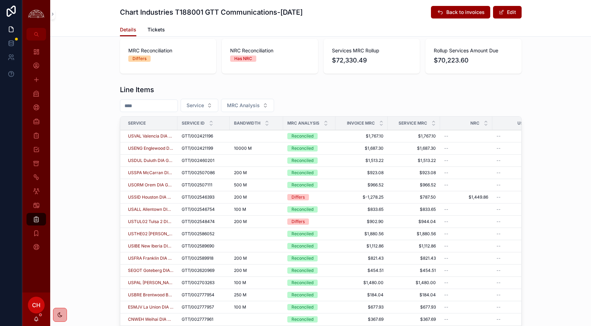
click at [239, 138] on div "scrollable content" at bounding box center [256, 136] width 45 height 6
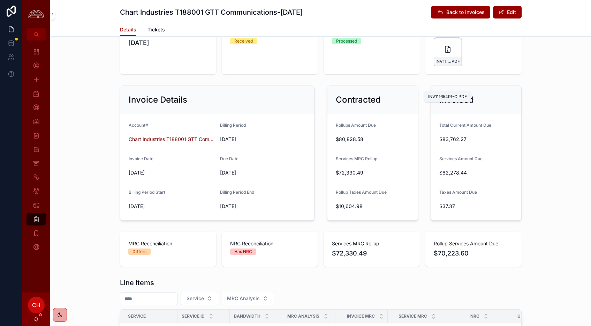
scroll to position [0, 0]
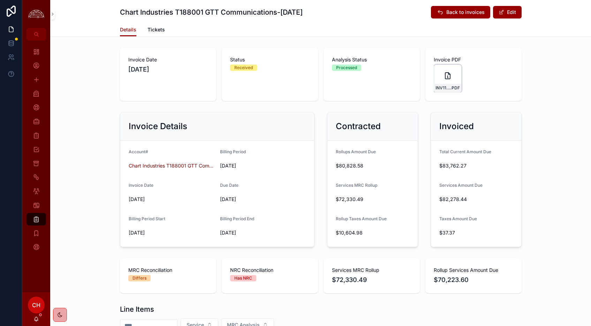
click at [456, 79] on div "INV11165491-C .PDF" at bounding box center [448, 78] width 28 height 28
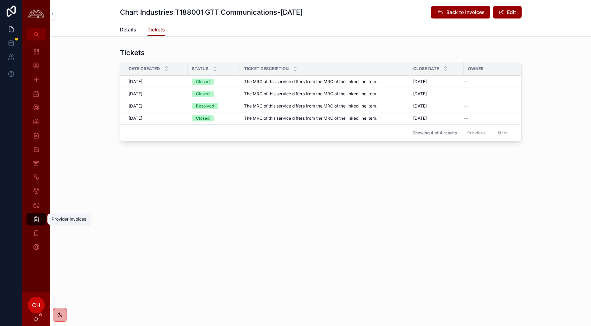
click at [40, 218] on div "Provider Invoices" at bounding box center [36, 218] width 11 height 11
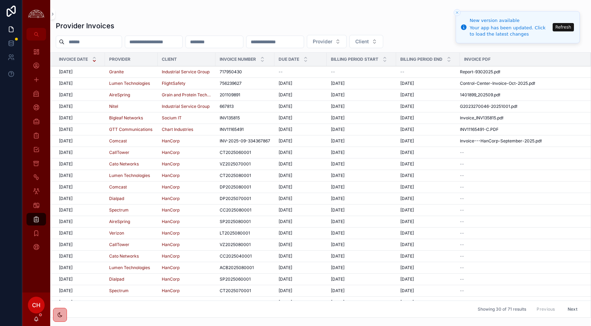
click at [560, 28] on button "Refresh" at bounding box center [562, 27] width 21 height 8
